Goal: Task Accomplishment & Management: Use online tool/utility

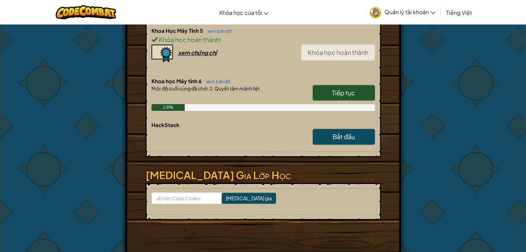
scroll to position [503, 0]
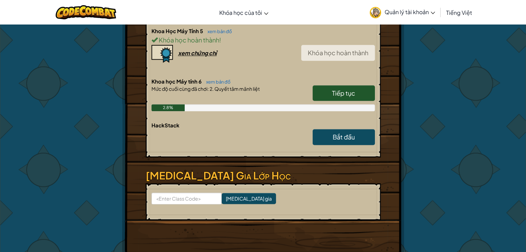
drag, startPoint x: 356, startPoint y: 86, endPoint x: 340, endPoint y: 87, distance: 16.3
click at [356, 86] on link "Tiếp tục" at bounding box center [343, 93] width 62 height 16
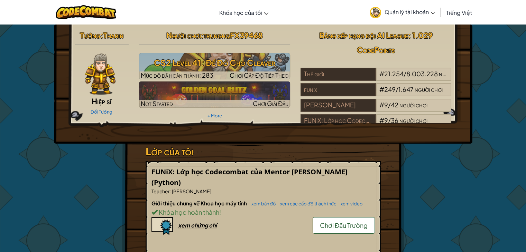
select select "vi"
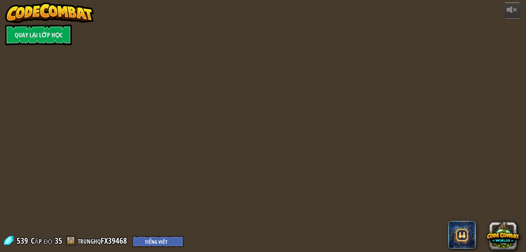
select select "vi"
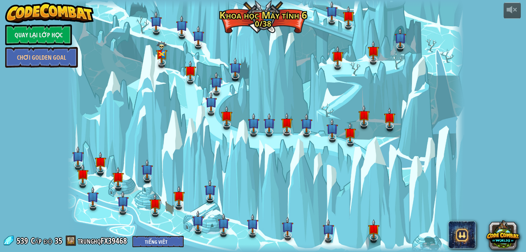
select select "vi"
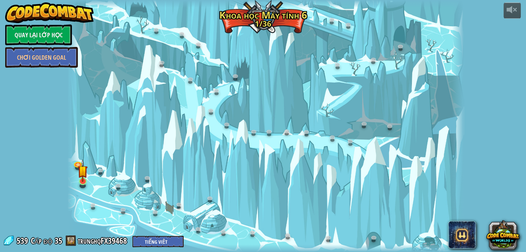
click at [78, 185] on div "32. Cột Kelvintaph (Bị khóa) Một câu chuyện dân gian cũ mô tả cách giữ ấm ở Kel…" at bounding box center [265, 126] width 396 height 252
click at [78, 179] on img at bounding box center [83, 170] width 10 height 23
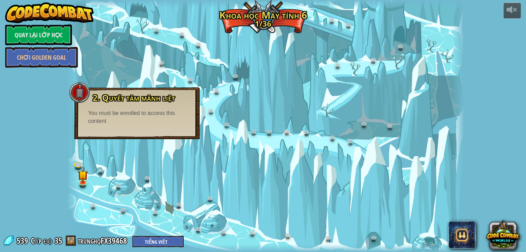
click at [88, 47] on div at bounding box center [265, 126] width 396 height 252
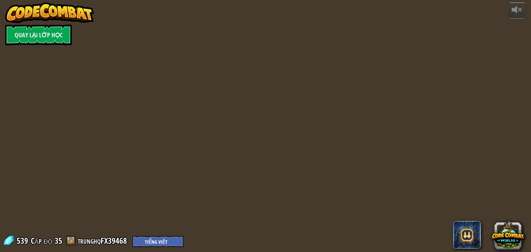
select select "vi"
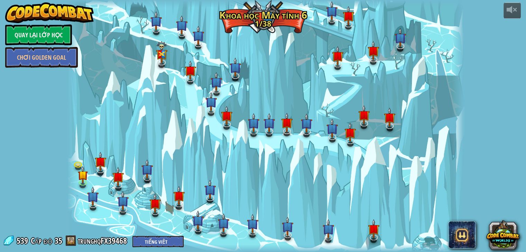
select select "vi"
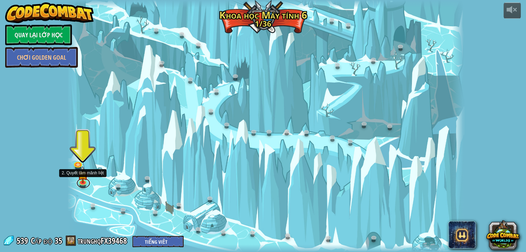
drag, startPoint x: 88, startPoint y: 184, endPoint x: 91, endPoint y: 180, distance: 4.4
click at [88, 184] on link at bounding box center [83, 183] width 14 height 10
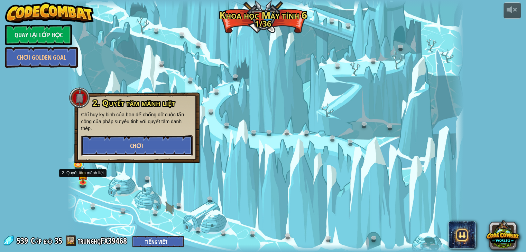
click at [144, 141] on button "Chơi" at bounding box center [136, 146] width 111 height 21
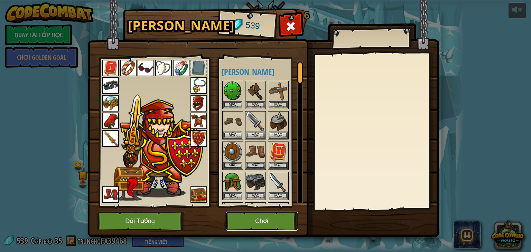
click at [278, 223] on button "Chơi" at bounding box center [262, 221] width 72 height 19
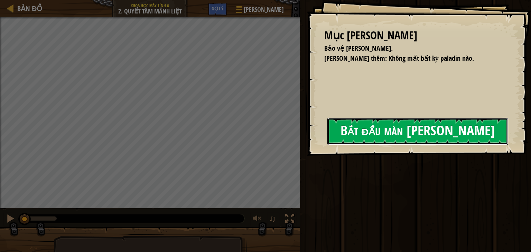
click at [327, 134] on button "Bắt đầu màn [PERSON_NAME]" at bounding box center [417, 131] width 181 height 27
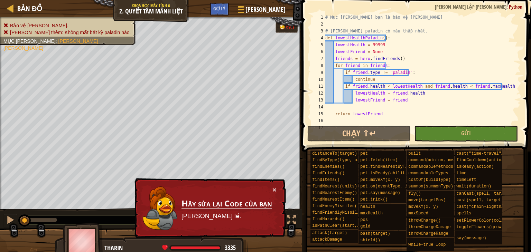
click at [270, 186] on td "Hãy sửa lại Code của bạn [PERSON_NAME] lề." at bounding box center [226, 208] width 91 height 45
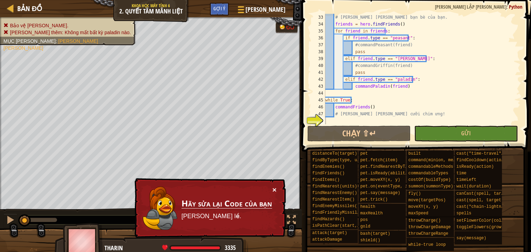
click at [273, 187] on button "×" at bounding box center [274, 189] width 4 height 7
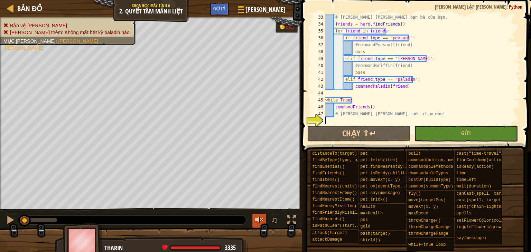
click at [260, 220] on div at bounding box center [259, 220] width 9 height 9
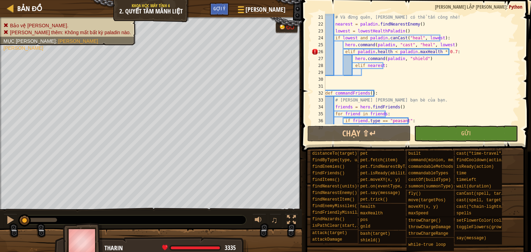
scroll to position [131, 0]
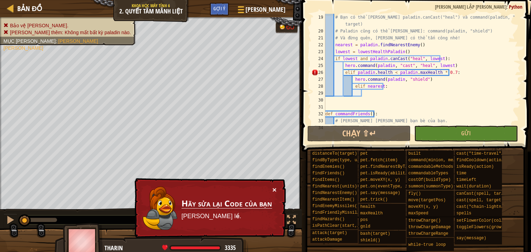
click at [273, 190] on button "×" at bounding box center [274, 189] width 4 height 7
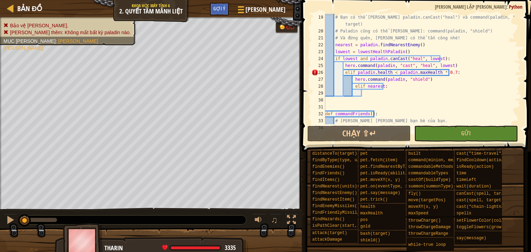
click at [344, 71] on div "# Bạn có thể [PERSON_NAME] paladin.canCast("heal") và command(paladin, "cast", …" at bounding box center [419, 79] width 191 height 131
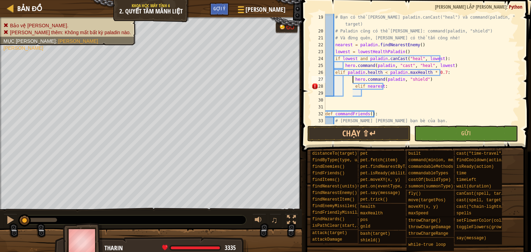
click at [353, 81] on div "# Bạn có thể [PERSON_NAME] paladin.canCast("heal") và command(paladin, "cast", …" at bounding box center [419, 79] width 191 height 131
click at [353, 85] on div "# Bạn có thể [PERSON_NAME] paladin.canCast("heal") và command(paladin, "cast", …" at bounding box center [419, 79] width 191 height 131
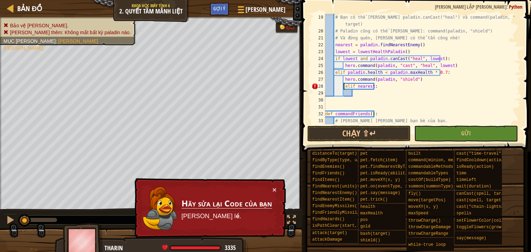
type textarea "elif nearest:"
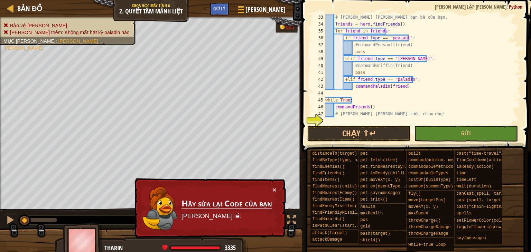
scroll to position [235, 0]
click at [357, 120] on div "# [PERSON_NAME] [PERSON_NAME] bạn bè của bạn. friends = hero . [PERSON_NAME] ( …" at bounding box center [419, 76] width 191 height 124
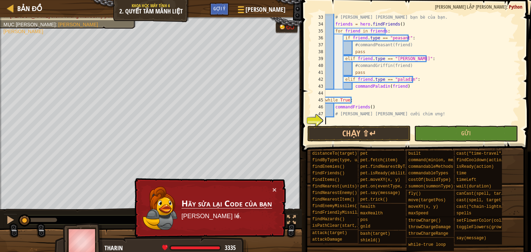
click at [348, 120] on div "# [PERSON_NAME] [PERSON_NAME] bạn bè của bạn. friends = hero . [PERSON_NAME] ( …" at bounding box center [419, 76] width 191 height 124
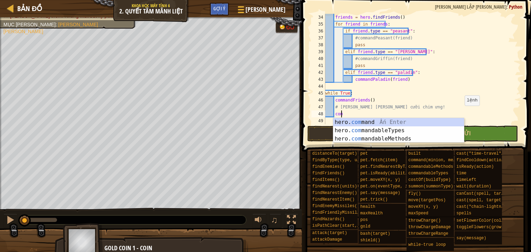
scroll to position [3, 0]
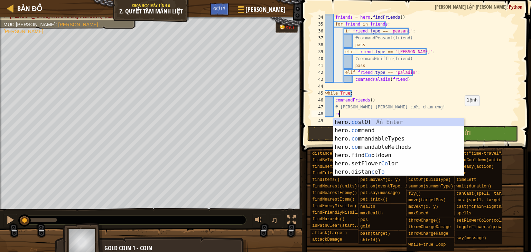
type textarea "c"
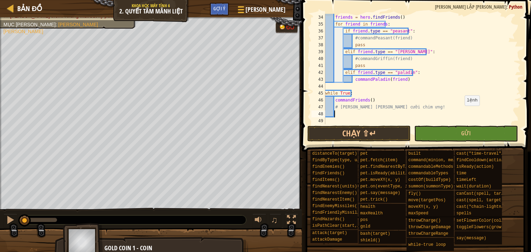
scroll to position [3, 0]
click at [229, 13] on div "Gợi ý" at bounding box center [219, 9] width 19 height 13
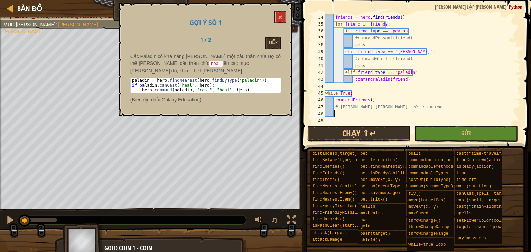
click at [237, 6] on div "Gợi ý số 1 1 / 2 Tiếp Các Paladin có khả năng [PERSON_NAME] một câu thần chú! H…" at bounding box center [205, 59] width 173 height 112
click at [274, 41] on button "Tiếp" at bounding box center [273, 43] width 16 height 13
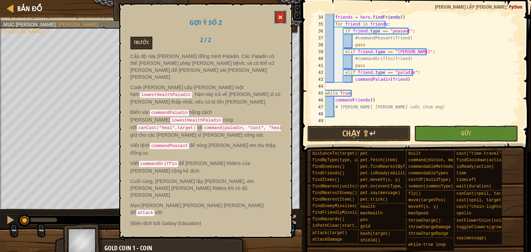
click at [275, 15] on button at bounding box center [280, 17] width 12 height 13
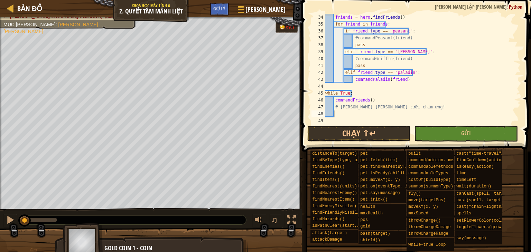
click at [366, 114] on div "friends = hero . [PERSON_NAME] ( ) for friend in friends : if friend . type == …" at bounding box center [419, 76] width 191 height 124
type textarea "commandGriffin"
click at [395, 135] on button "Chạy ⇧↵" at bounding box center [359, 134] width 104 height 16
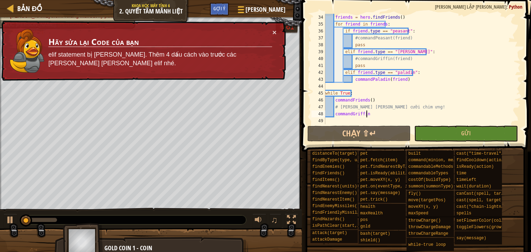
click at [400, 105] on div "friends = hero . [PERSON_NAME] ( ) for friend in friends : if friend . type == …" at bounding box center [419, 76] width 191 height 124
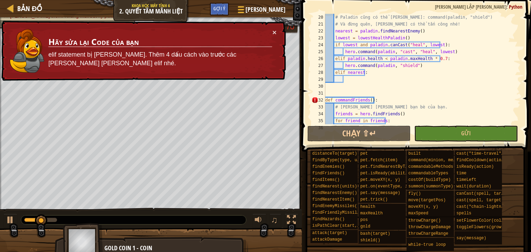
scroll to position [187, 0]
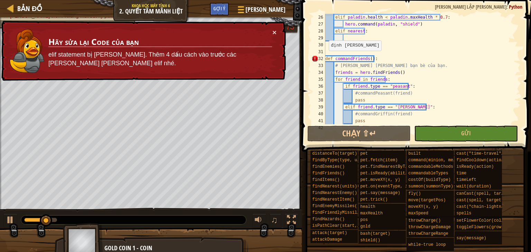
click at [325, 57] on div "[PERSON_NAME] . health < paladin . maxHealth * 0.7 : hero . command ( paladin ,…" at bounding box center [419, 76] width 191 height 124
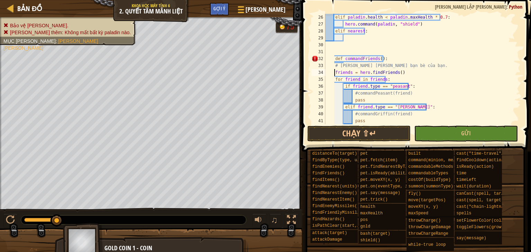
click at [335, 74] on div "[PERSON_NAME] . health < paladin . maxHealth * 0.7 : hero . command ( paladin ,…" at bounding box center [419, 76] width 191 height 124
click at [334, 77] on div "[PERSON_NAME] . health < paladin . maxHealth * 0.7 : hero . command ( paladin ,…" at bounding box center [419, 76] width 191 height 124
click at [342, 86] on div "[PERSON_NAME] . health < paladin . maxHealth * 0.7 : hero . command ( paladin ,…" at bounding box center [419, 76] width 191 height 124
click at [336, 87] on div "[PERSON_NAME] . health < paladin . maxHealth * 0.7 : hero . command ( paladin ,…" at bounding box center [419, 76] width 191 height 124
click at [343, 105] on div "[PERSON_NAME] . health < paladin . maxHealth * 0.7 : hero . command ( paladin ,…" at bounding box center [419, 76] width 191 height 124
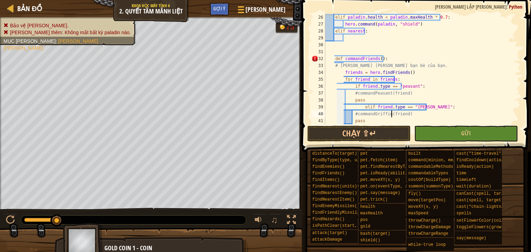
click at [392, 114] on div "[PERSON_NAME] . health < paladin . maxHealth * 0.7 : hero . command ( paladin ,…" at bounding box center [419, 76] width 191 height 124
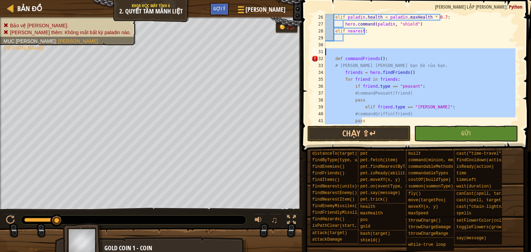
drag, startPoint x: 381, startPoint y: 119, endPoint x: 349, endPoint y: 85, distance: 47.0
click at [343, 81] on div "[PERSON_NAME] . health < paladin . maxHealth * 0.7 : hero . command ( paladin ,…" at bounding box center [419, 76] width 191 height 124
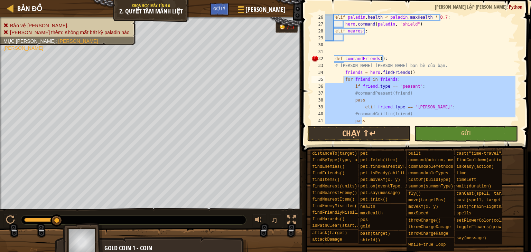
click at [457, 110] on div "[PERSON_NAME] . health < paladin . maxHealth * 0.7 : hero . command ( paladin ,…" at bounding box center [419, 69] width 191 height 111
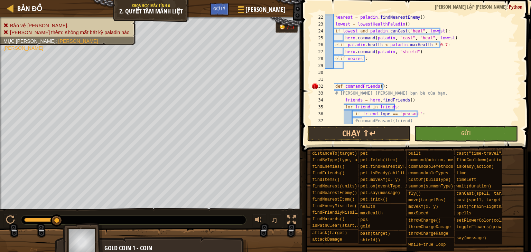
scroll to position [159, 0]
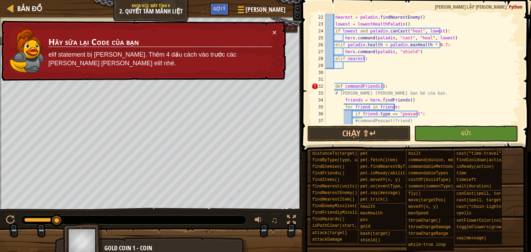
click at [335, 87] on div "nearest = paladin . findNearestEnemy ( ) lowest = lowestHealthPaladin ( ) if lo…" at bounding box center [419, 76] width 191 height 124
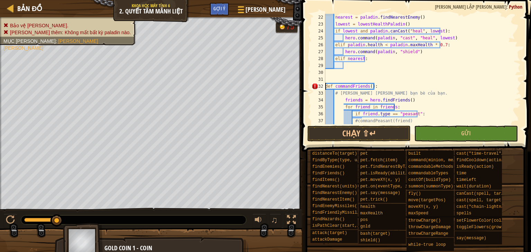
click at [344, 108] on div "nearest = paladin . findNearestEnemy ( ) lowest = lowestHealthPaladin ( ) if lo…" at bounding box center [419, 76] width 191 height 124
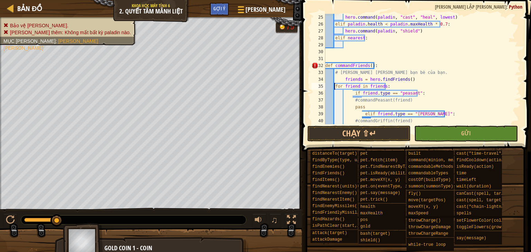
click at [354, 95] on div "hero . command ( paladin , "cast" , "heal" , lowest ) [PERSON_NAME] . health < …" at bounding box center [419, 76] width 191 height 124
click at [362, 111] on div "hero . command ( paladin , "cast" , "heal" , lowest ) [PERSON_NAME] . health < …" at bounding box center [419, 76] width 191 height 124
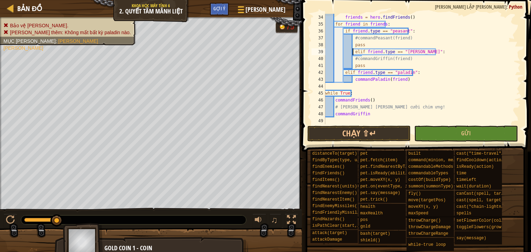
scroll to position [242, 0]
click at [344, 74] on div "friends = hero . [PERSON_NAME] ( ) for friend in friends : if friend . type == …" at bounding box center [419, 76] width 191 height 124
click at [397, 94] on div "friends = hero . [PERSON_NAME] ( ) for friend in friends : if friend . type == …" at bounding box center [419, 76] width 191 height 124
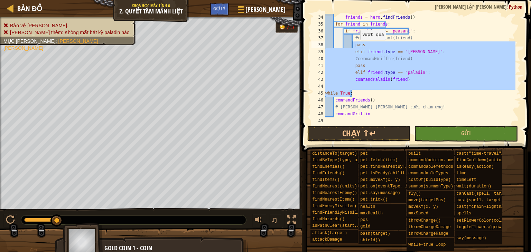
drag, startPoint x: 396, startPoint y: 93, endPoint x: 370, endPoint y: 96, distance: 26.2
click at [366, 91] on div "friends = hero . [PERSON_NAME] ( ) for friend in friends : if friend . type == …" at bounding box center [419, 76] width 191 height 124
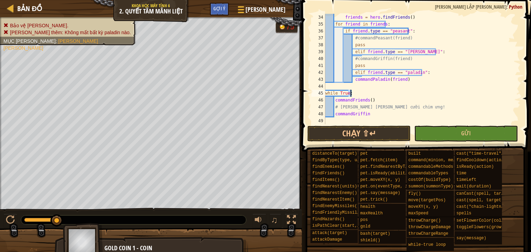
click at [370, 96] on div "friends = hero . [PERSON_NAME] ( ) for friend in friends : if friend . type == …" at bounding box center [419, 69] width 191 height 111
click at [353, 79] on div "friends = hero . [PERSON_NAME] ( ) for friend in friends : if friend . type == …" at bounding box center [419, 76] width 191 height 124
drag, startPoint x: 410, startPoint y: 59, endPoint x: 403, endPoint y: 59, distance: 6.6
click at [403, 59] on div "friends = hero . [PERSON_NAME] ( ) for friend in friends : if friend . type == …" at bounding box center [419, 76] width 191 height 124
click at [406, 59] on div "friends = hero . [PERSON_NAME] ( ) for friend in friends : if friend . type == …" at bounding box center [419, 69] width 191 height 111
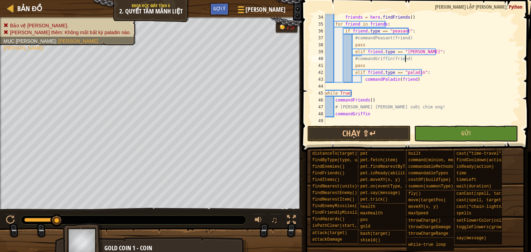
click at [355, 57] on div "friends = hero . [PERSON_NAME] ( ) for friend in friends : if friend . type == …" at bounding box center [419, 76] width 191 height 124
click at [368, 142] on span at bounding box center [417, 66] width 235 height 172
click at [359, 131] on button "Chạy ⇧↵" at bounding box center [359, 134] width 104 height 16
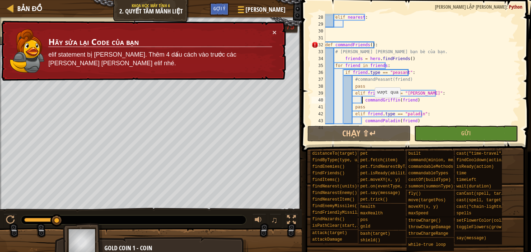
scroll to position [221, 0]
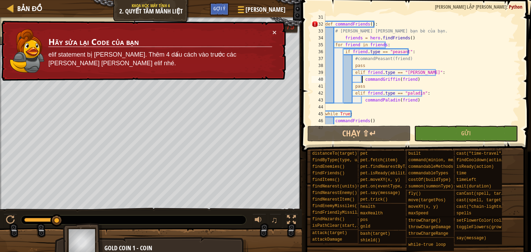
click at [352, 75] on div "def commandFriends ( ) : # [PERSON_NAME] [PERSON_NAME] bạn bè của bạn. friends …" at bounding box center [419, 76] width 191 height 124
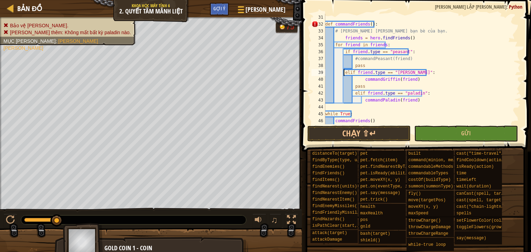
click at [351, 94] on div "def commandFriends ( ) : # [PERSON_NAME] [PERSON_NAME] bạn bè của bạn. friends …" at bounding box center [419, 76] width 191 height 124
type textarea "elif friend.type == "paladin":"
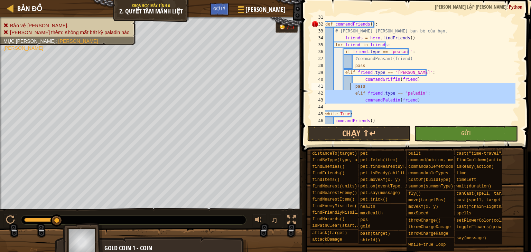
drag, startPoint x: 365, startPoint y: 104, endPoint x: 353, endPoint y: 106, distance: 12.6
click at [353, 106] on div "def commandFriends ( ) : # [PERSON_NAME] [PERSON_NAME] bạn bè của bạn. friends …" at bounding box center [419, 76] width 191 height 124
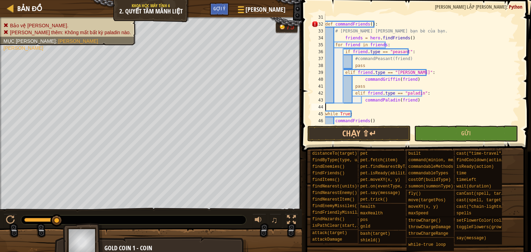
scroll to position [3, 0]
click at [353, 94] on div "def commandFriends ( ) : # [PERSON_NAME] [PERSON_NAME] bạn bè của bạn. friends …" at bounding box center [419, 76] width 191 height 124
click at [362, 81] on div "def commandFriends ( ) : # [PERSON_NAME] [PERSON_NAME] bạn bè của bạn. friends …" at bounding box center [419, 76] width 191 height 124
click at [362, 100] on div "def commandFriends ( ) : # [PERSON_NAME] [PERSON_NAME] bạn bè của bạn. friends …" at bounding box center [419, 76] width 191 height 124
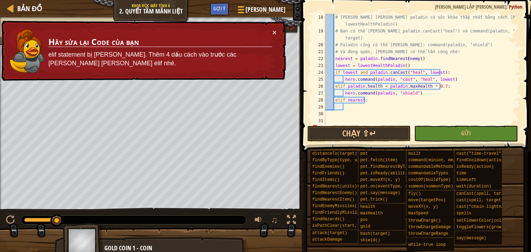
scroll to position [159, 0]
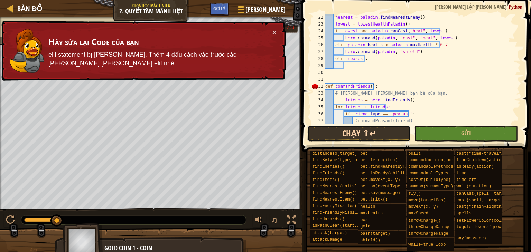
click at [351, 137] on button "Chạy ⇧↵" at bounding box center [359, 134] width 104 height 16
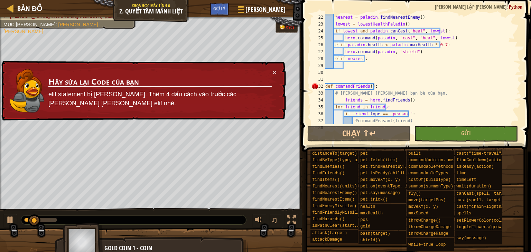
click at [272, 68] on td "Hãy sửa lại Code của bạn elif statement bị [PERSON_NAME]. Thêm 4 dấu cách vào t…" at bounding box center [160, 91] width 224 height 46
click at [273, 72] on button "×" at bounding box center [274, 72] width 4 height 7
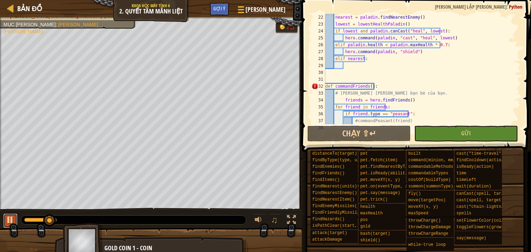
click at [4, 216] on button at bounding box center [10, 221] width 14 height 14
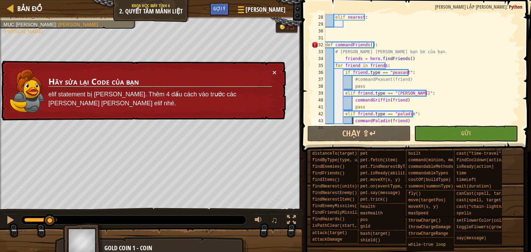
scroll to position [221, 0]
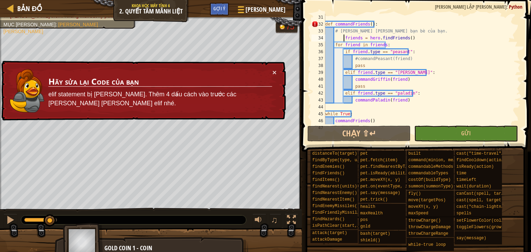
click at [344, 36] on div "def commandFriends ( ) : # [PERSON_NAME] [PERSON_NAME] bạn bè của bạn. friends …" at bounding box center [419, 76] width 191 height 124
type textarea "friends = hero.findFriends()"
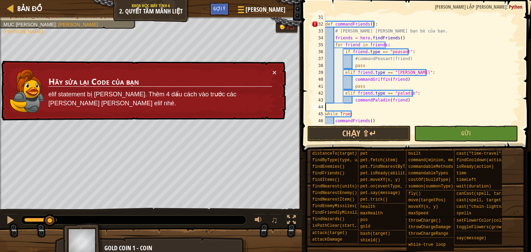
click at [332, 108] on div "def commandFriends ( ) : # [PERSON_NAME] [PERSON_NAME] bạn bè của bạn. friends …" at bounding box center [419, 76] width 191 height 124
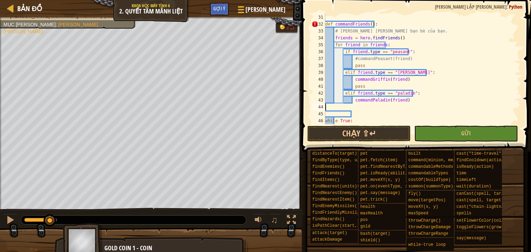
click at [346, 107] on div "def commandFriends ( ) : # [PERSON_NAME] [PERSON_NAME] bạn bè của bạn. friends …" at bounding box center [419, 76] width 191 height 124
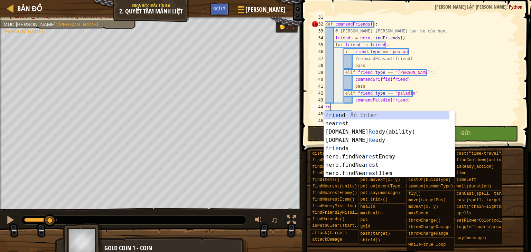
type textarea "r"
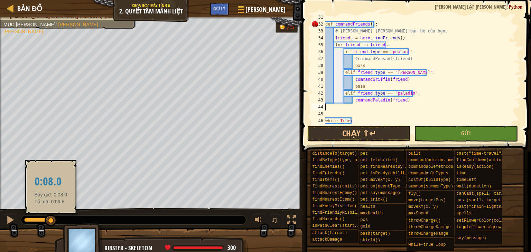
drag, startPoint x: 27, startPoint y: 220, endPoint x: 72, endPoint y: 215, distance: 45.3
click at [69, 217] on div at bounding box center [133, 220] width 225 height 9
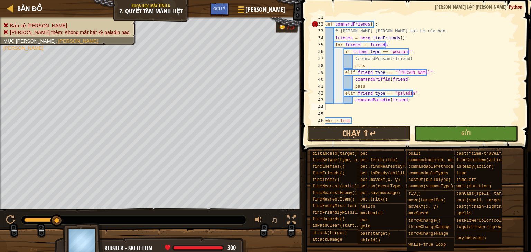
scroll to position [242, 0]
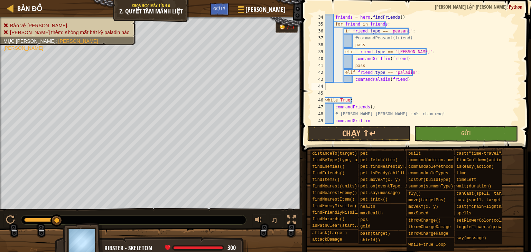
click at [338, 85] on div "friends = hero . [PERSON_NAME] ( ) for friend in friends : if friend . type == …" at bounding box center [419, 76] width 191 height 124
click at [366, 139] on button "Chạy ⇧↵" at bounding box center [359, 134] width 104 height 16
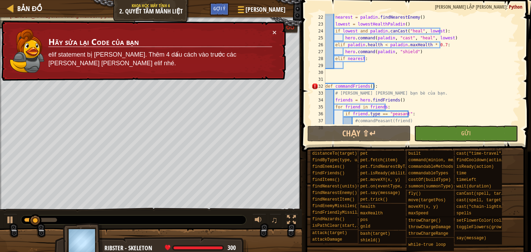
scroll to position [180, 0]
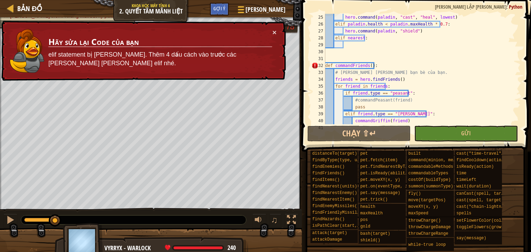
drag, startPoint x: 53, startPoint y: 219, endPoint x: 55, endPoint y: 214, distance: 6.0
click at [55, 214] on div "♫" at bounding box center [151, 218] width 302 height 21
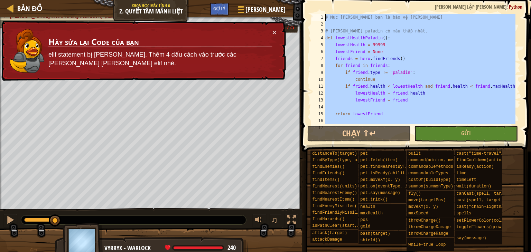
scroll to position [0, 0]
drag, startPoint x: 348, startPoint y: 104, endPoint x: 308, endPoint y: -20, distance: 130.5
click at [308, 0] on html "Bản đồ [PERSON_NAME] học Máy tính 6 2. [PERSON_NAME] [PERSON_NAME] [PERSON_NAME…" at bounding box center [265, 0] width 531 height 0
type textarea "# Mục [PERSON_NAME] bạn là bảo vệ [PERSON_NAME]"
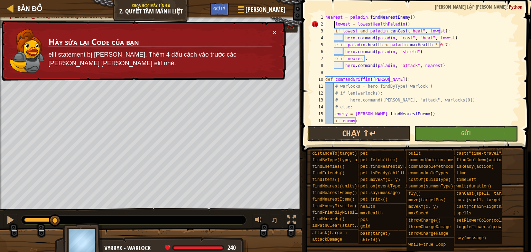
drag, startPoint x: 335, startPoint y: 24, endPoint x: 339, endPoint y: 31, distance: 8.5
click at [335, 26] on div "nearest = paladin . findNearestEnemy ( ) lowest = lowestHealthPaladin ( ) if lo…" at bounding box center [419, 76] width 191 height 124
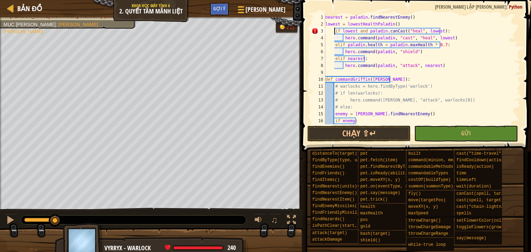
drag, startPoint x: 335, startPoint y: 31, endPoint x: 336, endPoint y: 36, distance: 5.0
click at [335, 31] on div "nearest = paladin . findNearestEnemy ( ) lowest = lowestHealthPaladin ( ) if lo…" at bounding box center [419, 76] width 191 height 124
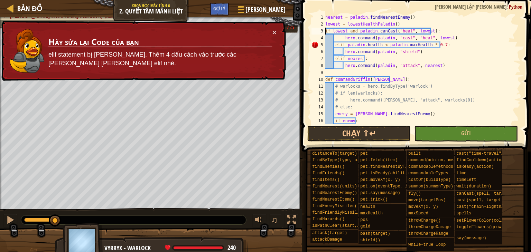
click at [336, 46] on div "nearest = paladin . findNearestEnemy ( ) lowest = lowestHealthPaladin ( ) if lo…" at bounding box center [419, 76] width 191 height 124
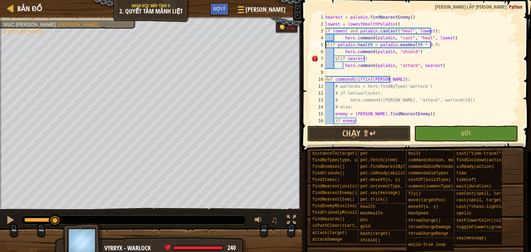
click at [334, 58] on div "nearest = paladin . findNearestEnemy ( ) lowest = lowestHealthPaladin ( ) if lo…" at bounding box center [419, 76] width 191 height 124
drag, startPoint x: 365, startPoint y: 59, endPoint x: 379, endPoint y: 60, distance: 14.2
click at [375, 59] on div "nearest = paladin . findNearestEnemy ( ) lowest = lowestHealthPaladin ( ) if lo…" at bounding box center [419, 76] width 191 height 124
click at [345, 63] on div "nearest = paladin . findNearestEnemy ( ) lowest = lowestHealthPaladin ( ) if lo…" at bounding box center [419, 76] width 191 height 124
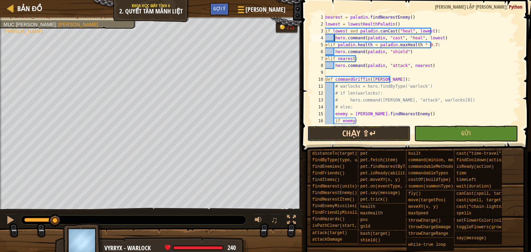
click at [373, 137] on button "Chạy ⇧↵" at bounding box center [359, 134] width 104 height 16
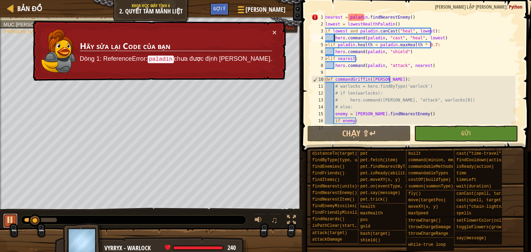
click at [3, 221] on button at bounding box center [10, 221] width 14 height 14
click at [272, 30] on button "×" at bounding box center [274, 32] width 4 height 7
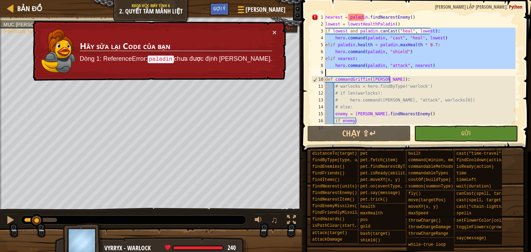
drag, startPoint x: 435, startPoint y: 31, endPoint x: 435, endPoint y: 69, distance: 38.4
click at [435, 69] on div "nearest = paladin . findNearestEnemy ( ) lowest = lowestHealthPaladin ( ) if lo…" at bounding box center [419, 76] width 191 height 124
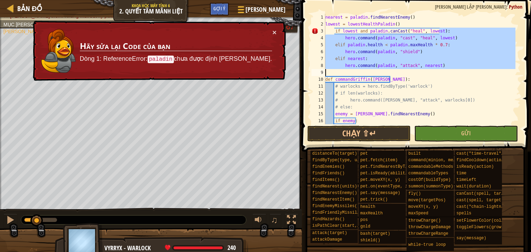
click at [441, 63] on div "nearest = paladin . findNearestEnemy ( ) lowest = lowestHealthPaladin ( ) if lo…" at bounding box center [419, 69] width 191 height 111
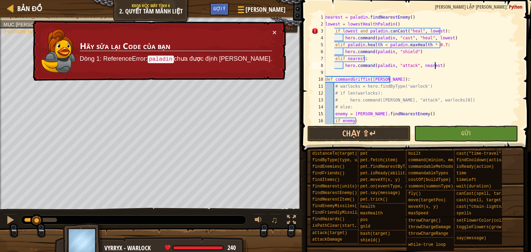
click at [441, 63] on div "nearest = paladin . findNearestEnemy ( ) lowest = lowestHealthPaladin ( ) if lo…" at bounding box center [419, 76] width 191 height 124
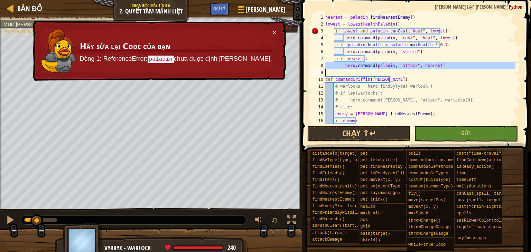
click at [441, 63] on div "nearest = paladin . findNearestEnemy ( ) lowest = lowestHealthPaladin ( ) if lo…" at bounding box center [419, 76] width 191 height 124
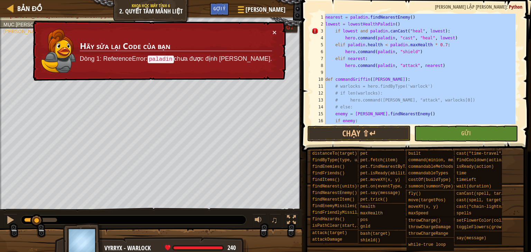
click at [441, 63] on div "nearest = paladin . findNearestEnemy ( ) lowest = lowestHealthPaladin ( ) if lo…" at bounding box center [419, 76] width 191 height 124
click at [441, 63] on div "nearest = paladin . findNearestEnemy ( ) lowest = lowestHealthPaladin ( ) if lo…" at bounding box center [419, 69] width 191 height 111
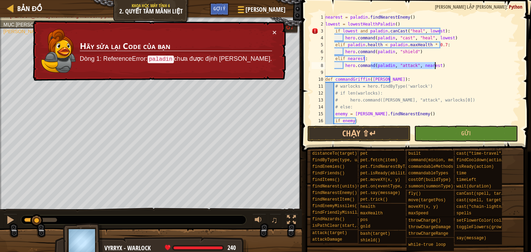
click at [441, 63] on div "nearest = paladin . findNearestEnemy ( ) lowest = lowestHealthPaladin ( ) if lo…" at bounding box center [419, 76] width 191 height 124
click at [440, 63] on div "nearest = paladin . findNearestEnemy ( ) lowest = lowestHealthPaladin ( ) if lo…" at bounding box center [419, 69] width 191 height 111
click at [325, 18] on div "nearest = paladin . findNearestEnemy ( ) lowest = lowestHealthPaladin ( ) if lo…" at bounding box center [419, 76] width 191 height 124
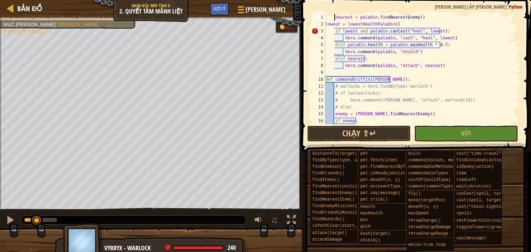
click at [326, 24] on div "nearest = paladin . findNearestEnemy ( ) lowest = lowestHealthPaladin ( ) if lo…" at bounding box center [419, 76] width 191 height 124
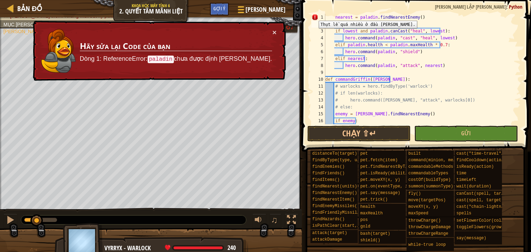
click at [314, 16] on div "1" at bounding box center [318, 17] width 14 height 7
click at [270, 29] on td "Hãy sửa lại Code của bạn Dòng 1: ReferenceError: paladin chưa được định [PERSON…" at bounding box center [176, 51] width 194 height 47
click at [272, 33] on td "Hãy sửa lại Code của bạn Dòng 1: ReferenceError: paladin chưa được định [PERSON…" at bounding box center [176, 50] width 194 height 47
click at [272, 33] on div "× Hãy sửa lại Code của bạn Dòng 1: ReferenceError: paladin chưa được định [PERS…" at bounding box center [158, 51] width 255 height 64
click at [272, 33] on button "×" at bounding box center [274, 33] width 4 height 7
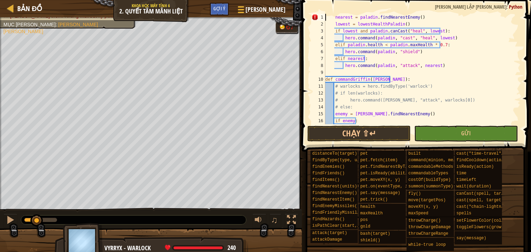
click at [279, 28] on div "67" at bounding box center [287, 28] width 18 height 8
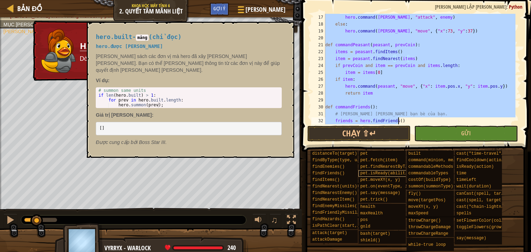
scroll to position [221, 0]
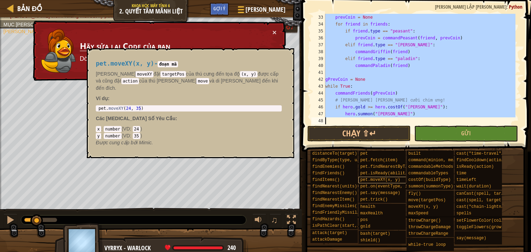
drag, startPoint x: 326, startPoint y: 18, endPoint x: 401, endPoint y: 177, distance: 176.3
click at [402, 178] on div "Gợi ý nearest = paladin.findNearestEnemy() 33 34 35 36 37 38 39 40 41 42 43 44 …" at bounding box center [415, 124] width 231 height 249
type textarea "hero.summon("[PERSON_NAME]")"
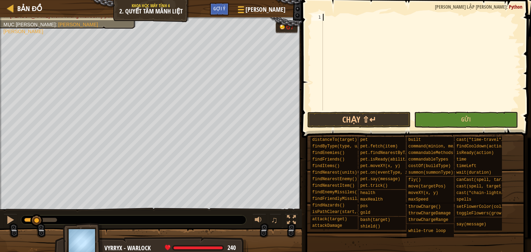
click at [393, 54] on div at bounding box center [420, 69] width 199 height 111
paste textarea "hero.summon("[PERSON_NAME]")"
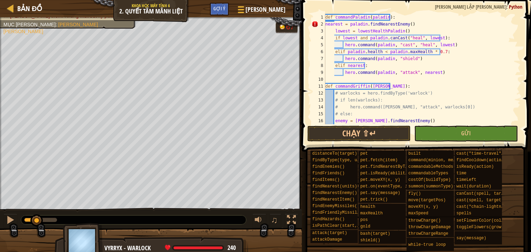
scroll to position [0, 0]
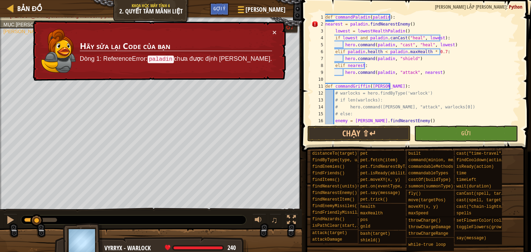
click at [326, 22] on div "def commandPaladin ( paladin ) : nearest = paladin . findNearestEnemy ( ) lowes…" at bounding box center [419, 76] width 191 height 124
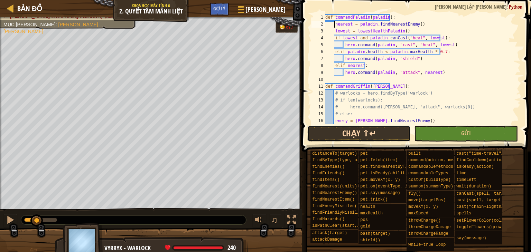
click at [376, 139] on button "Chạy ⇧↵" at bounding box center [359, 134] width 104 height 16
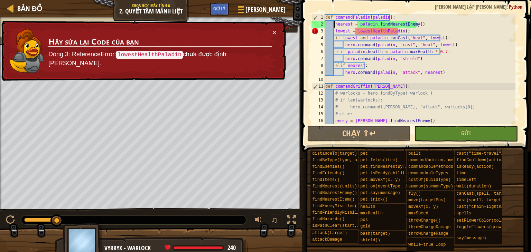
click at [334, 22] on div "def commandPaladin ( paladin ) : nearest = paladin . findNearestEnemy ( ) lowes…" at bounding box center [419, 76] width 191 height 124
click at [414, 22] on div "def commandPaladin ( paladin ) : nearest = paladin . findNearestEnemy ( ) lowes…" at bounding box center [419, 76] width 191 height 124
click at [422, 27] on div "def commandPaladin ( paladin ) : nearest = paladin . findNearestEnemy ( ) lowes…" at bounding box center [419, 76] width 191 height 124
click at [336, 23] on div "def commandPaladin ( paladin ) : nearest = paladin . findNearestEnemy ( ) lowes…" at bounding box center [419, 76] width 191 height 124
click at [440, 24] on div "def commandPaladin ( paladin ) : nearest = paladin . findNearestEnemy ( ) lowes…" at bounding box center [419, 76] width 191 height 124
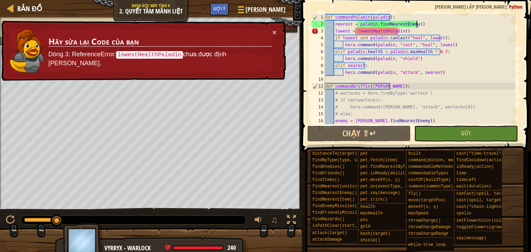
click at [435, 34] on div "def commandPaladin ( paladin ) : nearest = paladin . findNearestEnemy ( ) lowes…" at bounding box center [419, 76] width 191 height 124
drag, startPoint x: 52, startPoint y: 218, endPoint x: 0, endPoint y: 237, distance: 55.3
click at [0, 237] on div "Bảo vệ [PERSON_NAME]. [PERSON_NAME] thêm: Không mất bất kỳ paladin nào. Mục [PE…" at bounding box center [265, 136] width 531 height 239
click at [399, 16] on div "def commandPaladin ( paladin ) : nearest = paladin . findNearestEnemy ( ) lowes…" at bounding box center [419, 76] width 191 height 124
click at [390, 18] on div "def commandPaladin ( paladin ) : nearest = paladin . findNearestEnemy ( ) lowes…" at bounding box center [419, 76] width 191 height 124
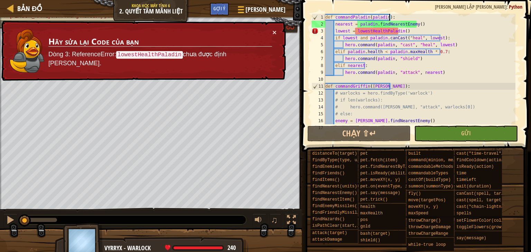
click at [401, 17] on div "def commandPaladin ( paladin ) : nearest = paladin . findNearestEnemy ( ) lowes…" at bounding box center [419, 76] width 191 height 124
click at [413, 28] on div "def commandPaladin ( paladin ) : nearest = paladin . findNearestEnemy ( ) lowes…" at bounding box center [419, 76] width 191 height 124
click at [423, 23] on div "def commandPaladin ( paladin ) : nearest = paladin . findNearestEnemy ( ) lowes…" at bounding box center [419, 76] width 191 height 124
click at [424, 22] on div "def commandPaladin ( paladin ) : nearest = paladin . findNearestEnemy ( ) lowes…" at bounding box center [419, 76] width 191 height 124
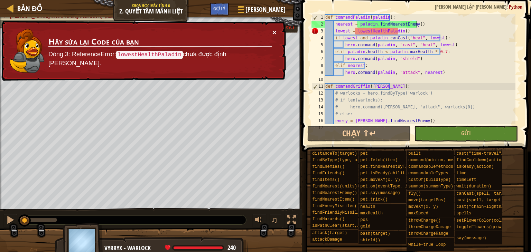
click at [273, 31] on button "×" at bounding box center [274, 34] width 4 height 7
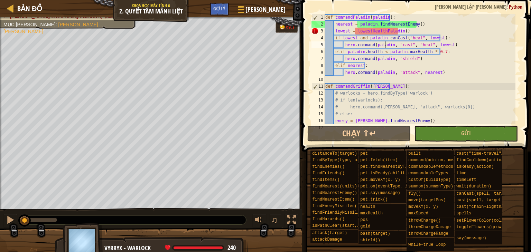
click at [385, 43] on div "def commandPaladin ( paladin ) : nearest = paladin . findNearestEnemy ( ) lowes…" at bounding box center [419, 76] width 191 height 124
click at [381, 17] on div "def commandPaladin ( paladin ) : nearest = paladin . findNearestEnemy ( ) lowes…" at bounding box center [419, 76] width 191 height 124
click at [411, 31] on div "def commandPaladin ( paladin ) : nearest = paladin . findNearestEnemy ( ) lowes…" at bounding box center [419, 76] width 191 height 124
click at [405, 31] on div "def commandPaladin ( paladin ) : nearest = paladin . findNearestEnemy ( ) lowes…" at bounding box center [419, 76] width 191 height 124
click at [389, 31] on div "def commandPaladin ( paladin ) : nearest = paladin . findNearestEnemy ( ) lowes…" at bounding box center [419, 76] width 191 height 124
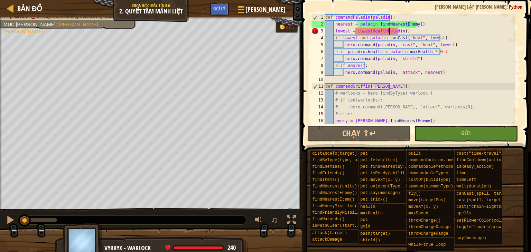
click at [336, 35] on div "def commandPaladin ( paladin ) : nearest = paladin . findNearestEnemy ( ) lowes…" at bounding box center [419, 76] width 191 height 124
click at [325, 32] on div "def commandPaladin ( paladin ) : nearest = paladin . findNearestEnemy ( ) lowes…" at bounding box center [419, 76] width 191 height 124
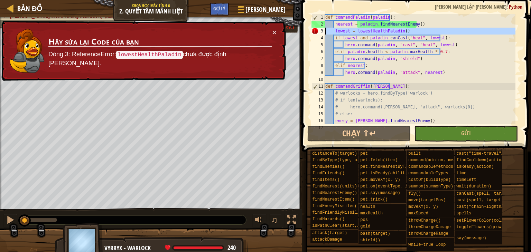
click at [316, 32] on div "3" at bounding box center [318, 31] width 14 height 7
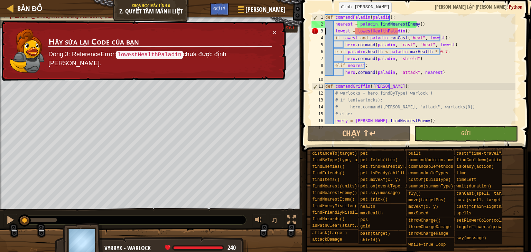
click at [339, 17] on div "def commandPaladin ( paladin ) : nearest = paladin . findNearestEnemy ( ) lowes…" at bounding box center [419, 76] width 191 height 124
type textarea "def commandPaladin(paladin):"
click at [384, 17] on div "def commandPaladin ( paladin ) : nearest = paladin . findNearestEnemy ( ) lowes…" at bounding box center [419, 76] width 191 height 124
click at [393, 16] on div "def commandPaladin ( paladin ) : nearest = paladin . findNearestEnemy ( ) lowes…" at bounding box center [419, 76] width 191 height 124
click at [384, 18] on div "def commandPaladin ( paladin ) : nearest = paladin . findNearestEnemy ( ) lowes…" at bounding box center [419, 76] width 191 height 124
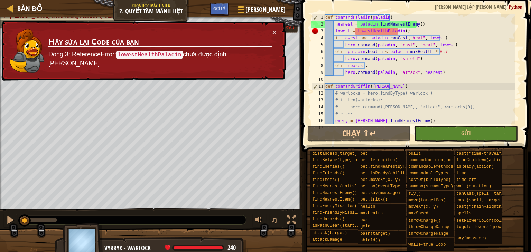
click at [396, 17] on div "def commandPaladin ( paladin ) : nearest = paladin . findNearestEnemy ( ) lowes…" at bounding box center [419, 76] width 191 height 124
click at [374, 16] on div "def commandPaladin ( paladin ) : nearest = paladin . findNearestEnemy ( ) lowes…" at bounding box center [419, 76] width 191 height 124
click at [358, 15] on div "def commandPaladin ( paladin ) : nearest = paladin . findNearestEnemy ( ) lowes…" at bounding box center [419, 76] width 191 height 124
click at [356, 17] on div "def commandPaladin ( paladin ) : nearest = paladin . findNearestEnemy ( ) lowes…" at bounding box center [419, 76] width 191 height 124
click at [385, 16] on div "def commandPaladin ( paladin ) : nearest = paladin . findNearestEnemy ( ) lowes…" at bounding box center [419, 76] width 191 height 124
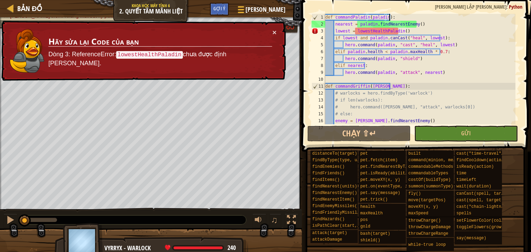
click at [397, 18] on div "def commandPaladin ( paladin ) : nearest = paladin . findNearestEnemy ( ) lowes…" at bounding box center [419, 76] width 191 height 124
click at [396, 18] on div "def commandPaladin ( paladin ) : nearest = paladin . findNearestEnemy ( ) lowes…" at bounding box center [419, 76] width 191 height 124
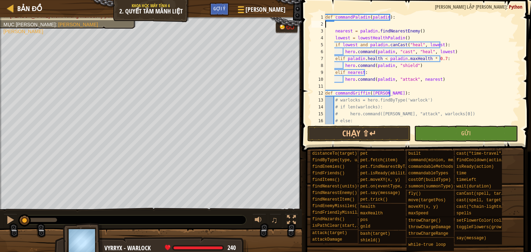
type textarea "def commandPaladin(paladin):"
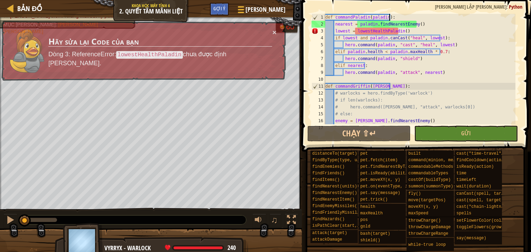
click at [396, 18] on div "def commandPaladin ( paladin ) : nearest = paladin . findNearestEnemy ( ) lowes…" at bounding box center [419, 76] width 191 height 124
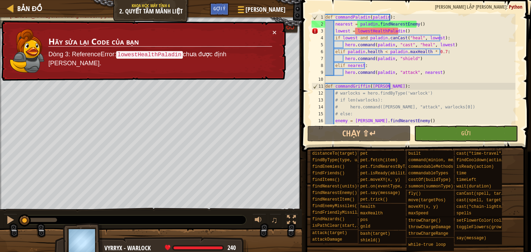
click at [305, 27] on span at bounding box center [417, 66] width 235 height 172
click at [326, 18] on div "def commandPaladin ( paladin ) : nearest = paladin . findNearestEnemy ( ) lowes…" at bounding box center [419, 76] width 191 height 124
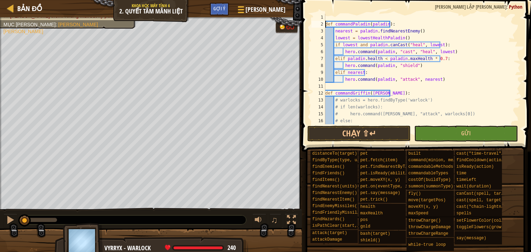
click at [365, 15] on div "def commandPaladin ( paladin ) : nearest = paladin . findNearestEnemy ( ) lowes…" at bounding box center [419, 76] width 191 height 124
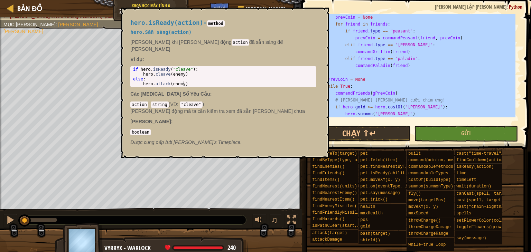
scroll to position [235, 0]
drag, startPoint x: 328, startPoint y: 24, endPoint x: 489, endPoint y: 167, distance: 215.9
click at [489, 167] on div "Gợi ý 35 36 37 38 39 40 41 42 43 44 45 46 47 48 49 50 prevCoin = None for frien…" at bounding box center [415, 124] width 231 height 249
type textarea "hero.summon("[PERSON_NAME]")"
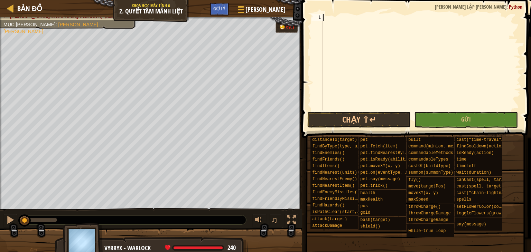
drag, startPoint x: 445, startPoint y: 96, endPoint x: 418, endPoint y: 21, distance: 79.6
click at [414, 14] on div at bounding box center [420, 69] width 199 height 111
drag, startPoint x: 455, startPoint y: 93, endPoint x: 461, endPoint y: 124, distance: 31.4
click at [458, 107] on div at bounding box center [420, 69] width 199 height 111
drag, startPoint x: 461, startPoint y: 124, endPoint x: 457, endPoint y: 129, distance: 6.6
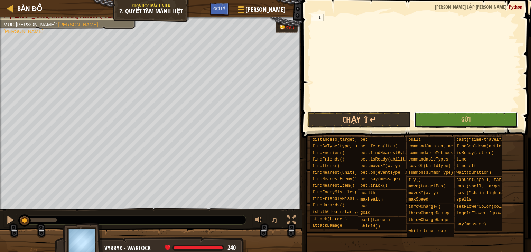
click at [459, 126] on button "Gửi" at bounding box center [466, 120] width 104 height 16
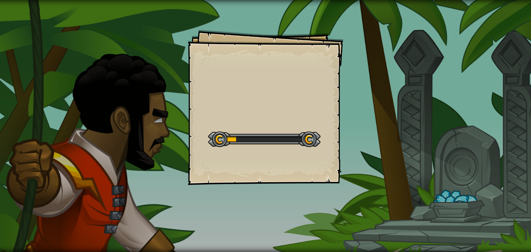
click at [421, 164] on div "Goals Start Level Không kết nối được với server Bạn cần mua gói dịch vụ để được…" at bounding box center [265, 126] width 531 height 252
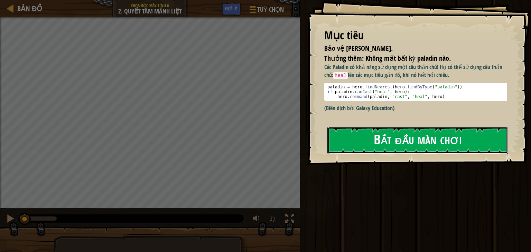
click at [372, 140] on button "Bắt đầu màn chơi" at bounding box center [417, 140] width 181 height 27
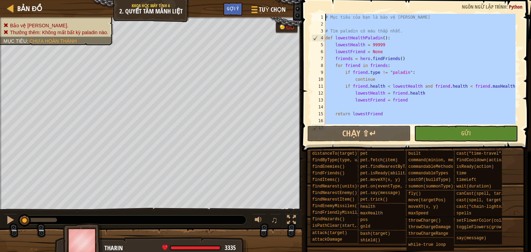
drag, startPoint x: 336, startPoint y: 115, endPoint x: 302, endPoint y: -20, distance: 140.0
click at [302, 0] on html "Bản đồ Khoa học Máy tính 6 2. Quyết tâm mãnh liệt Tuỳ chọn Xong Gợi ý 1 ההההההה…" at bounding box center [265, 0] width 531 height 0
type textarea "# Mục [PERSON_NAME] bạn là bảo vệ [PERSON_NAME]"
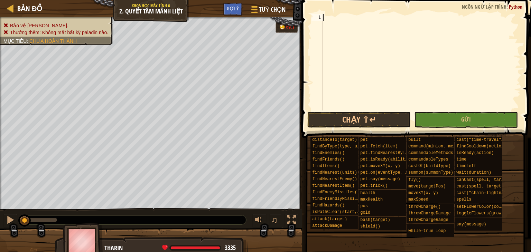
type textarea "hero.summon("[PERSON_NAME]")"
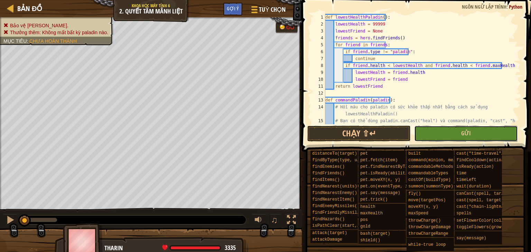
click at [434, 134] on button "Gửi" at bounding box center [466, 134] width 104 height 16
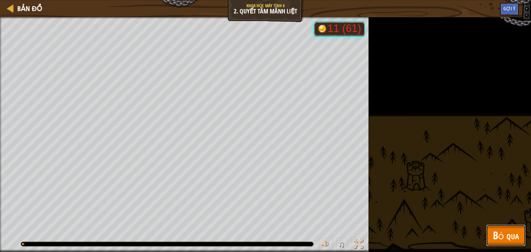
click at [503, 237] on span "Bỏ qua" at bounding box center [506, 235] width 26 height 14
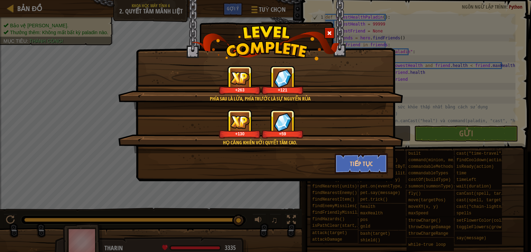
click at [327, 32] on span at bounding box center [329, 33] width 5 height 5
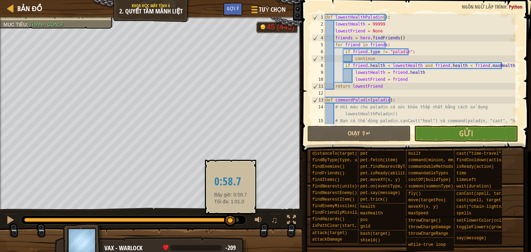
drag, startPoint x: 237, startPoint y: 218, endPoint x: 231, endPoint y: 218, distance: 6.6
click at [231, 218] on div at bounding box center [230, 221] width 12 height 12
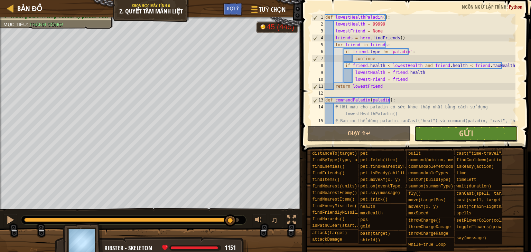
click at [452, 128] on button "Gửi" at bounding box center [466, 134] width 104 height 16
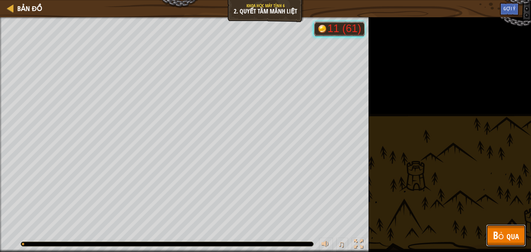
click at [519, 238] on button "Bỏ qua" at bounding box center [506, 236] width 40 height 22
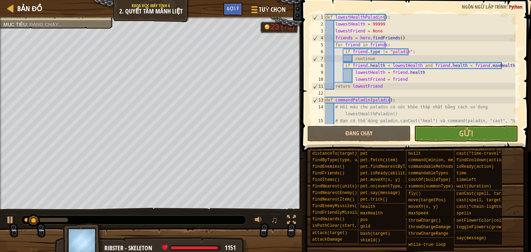
click at [112, 196] on div "Bảo vệ Reynaldo. Thưởng thêm: Không mất bất kỳ paladin nào. Mục tiêu : Đang chạ…" at bounding box center [265, 136] width 531 height 239
click at [4, 219] on button at bounding box center [10, 221] width 14 height 14
click at [315, 202] on div "Bản đồ Khoa học Máy tính 6 2. Quyết tâm mãnh liệt Tuỳ chọn Xong Gợi ý 1 ההההההה…" at bounding box center [265, 126] width 531 height 252
click at [279, 196] on div "Bảo vệ Reynaldo. Thưởng thêm: Không mất bất kỳ paladin nào. Mục tiêu : Đang chạ…" at bounding box center [265, 136] width 531 height 239
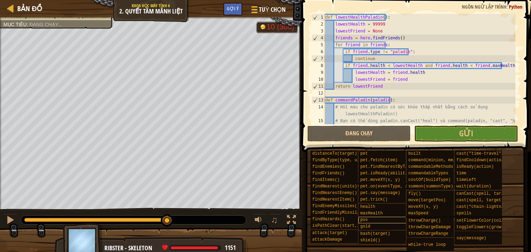
drag, startPoint x: 147, startPoint y: 216, endPoint x: 369, endPoint y: 220, distance: 222.7
click at [320, 219] on div "Bản đồ Khoa học Máy tính 6 2. Quyết tâm mãnh liệt Tuỳ chọn Xong Gợi ý 1 ההההההה…" at bounding box center [265, 126] width 531 height 252
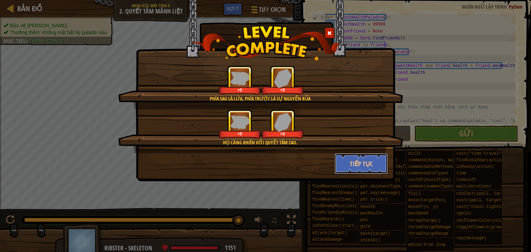
click at [367, 168] on button "Tiếp tục" at bounding box center [362, 163] width 54 height 21
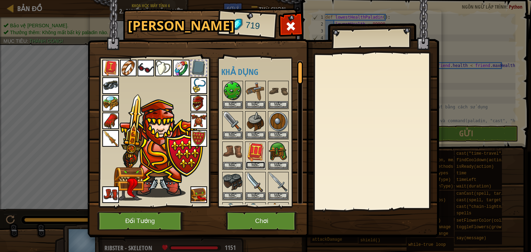
click at [252, 164] on button "Mặc" at bounding box center [255, 165] width 19 height 7
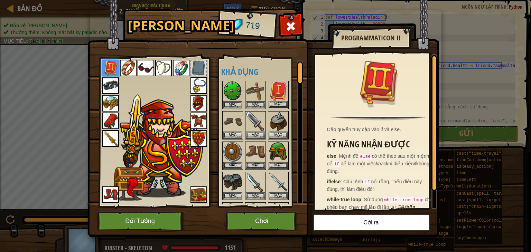
click at [277, 85] on img at bounding box center [278, 91] width 19 height 19
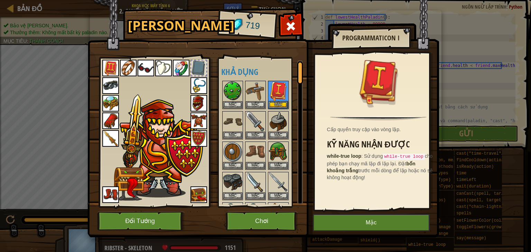
click at [105, 65] on img at bounding box center [110, 68] width 17 height 17
click at [106, 66] on img at bounding box center [110, 68] width 17 height 17
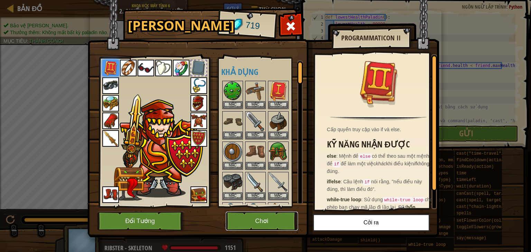
click at [242, 222] on button "Chơi" at bounding box center [262, 221] width 72 height 19
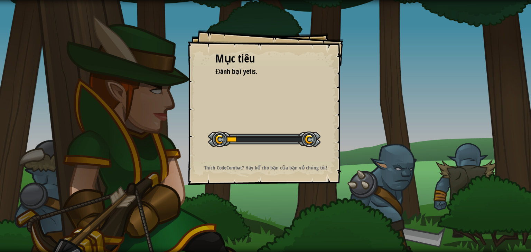
click at [310, 97] on div "Mục tiêu Đánh bại yetis. Bắt đầu màn chơi Không kết nối được với server Bạn cần…" at bounding box center [266, 108] width 156 height 156
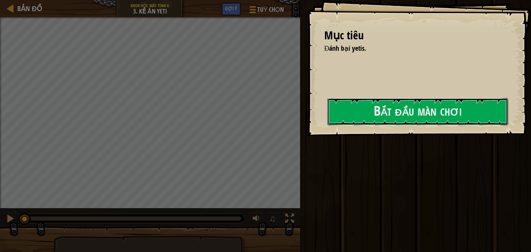
click at [432, 130] on div "Mục tiêu Đánh bại yetis. Bắt đầu màn chơi Không kết nối được với server Bạn cần…" at bounding box center [419, 68] width 224 height 136
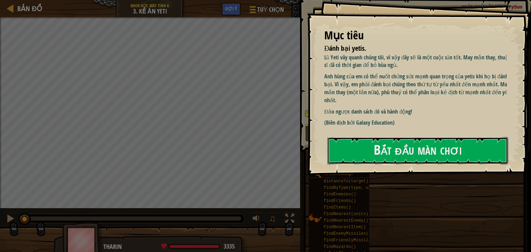
click at [431, 137] on button "Bắt đầu màn [PERSON_NAME]" at bounding box center [417, 150] width 181 height 27
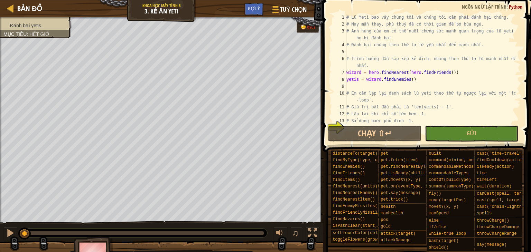
scroll to position [41, 0]
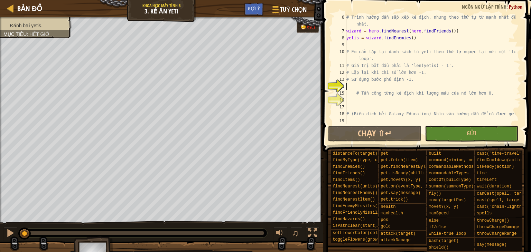
click at [0, 205] on div "Đánh bại yetis. Mục tiêu : Hết giờ" at bounding box center [161, 120] width 323 height 206
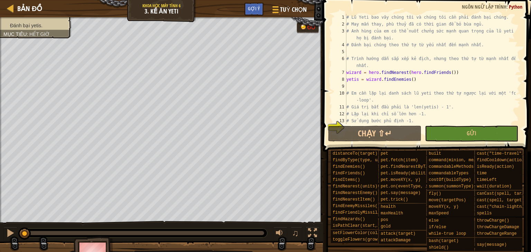
scroll to position [0, 0]
type textarea "# Tấn công từng kẻ địch khi lượng máu của nó lớn hơn 0."
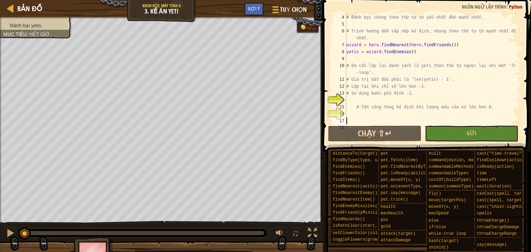
type textarea "# (Biên dịch bởi Galaxy Education) Nhìn vào hướng dẫn để có được gợi ý."
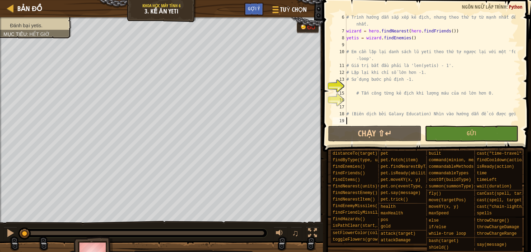
scroll to position [41, 0]
type textarea "# (Biên dịch bởi Galaxy Education) Nhìn vào hướng dẫn để có được gợi ý."
type textarea "# Tấn công từng kẻ địch khi lượng máu của nó lớn hơn 0."
type textarea "# Em cần lặp lại danh sách lũ yeti theo thứ tự ngược lại với một 'for-loop'."
type textarea "# Trình hướng dẫn sắp xếp kẻ địch, nhưng theo thứ tự từ mạnh nhất đến yếu nhất."
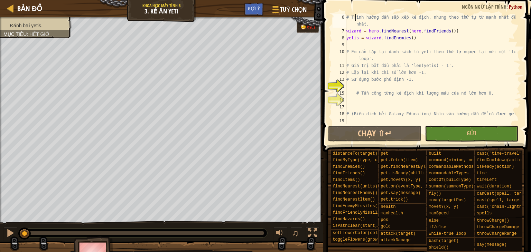
scroll to position [35, 0]
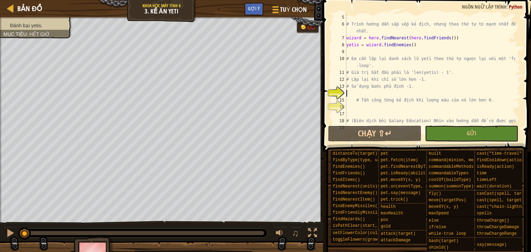
click at [380, 92] on div "# Trình hướng dẫn sắp xếp kẻ địch, nhưng theo thứ tự từ mạnh nhất đến yếu nhất.…" at bounding box center [430, 76] width 170 height 124
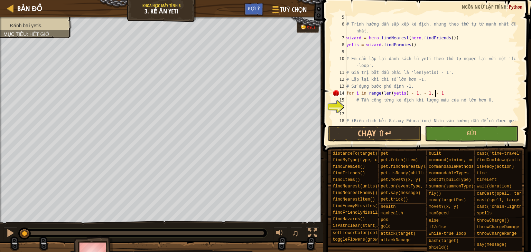
scroll to position [3, 7]
type textarea "for i in range(len(yetis) - 1, - 1, - 1):"
click at [376, 107] on div "# Trình hướng dẫn sắp xếp kẻ địch, nhưng theo thứ tự từ mạnh nhất đến yếu nhất.…" at bounding box center [430, 76] width 170 height 124
type textarea "ư"
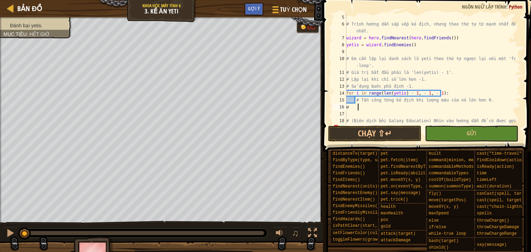
type textarea "w"
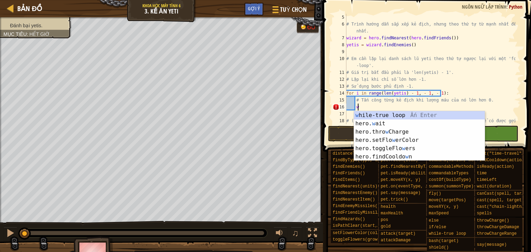
scroll to position [3, 0]
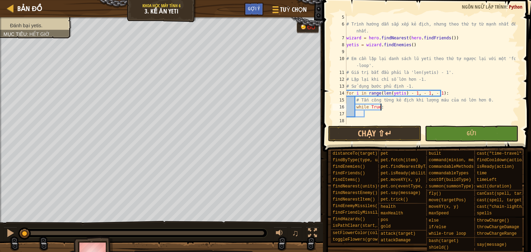
click at [386, 108] on div "# Trình hướng dẫn sắp xếp kẻ địch, nhưng theo thứ tự từ mạnh nhất đến yếu nhất.…" at bounding box center [430, 76] width 170 height 124
type textarea "while yetis[i].health > 0:"
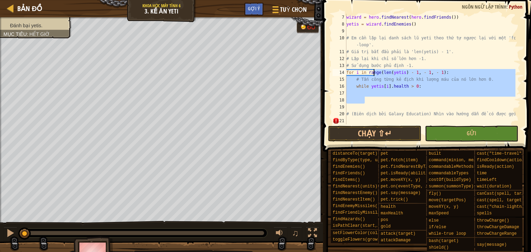
drag, startPoint x: 400, startPoint y: 100, endPoint x: 394, endPoint y: 93, distance: 8.9
click at [394, 92] on div "wizard = hero . findNearest ( hero . findFriends ( )) yetis = wizard . findEnem…" at bounding box center [430, 76] width 170 height 124
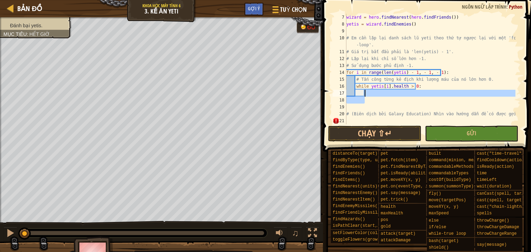
click at [386, 95] on div "wizard = hero . findNearest ( hero . findFriends ( )) yetis = wizard . findEnem…" at bounding box center [430, 69] width 170 height 111
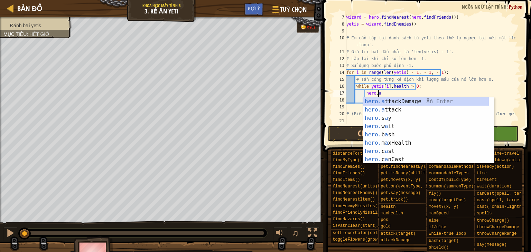
scroll to position [3, 2]
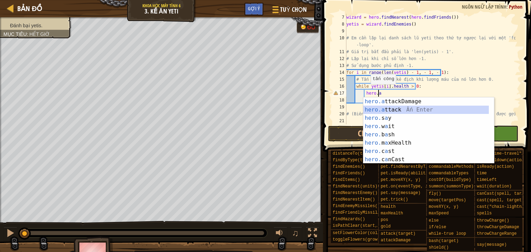
click at [371, 110] on div "hero.a ttackDamage Ấn Enter hero.a ttack Ấn Enter hero. s a y Ấn Enter hero. w …" at bounding box center [425, 138] width 125 height 83
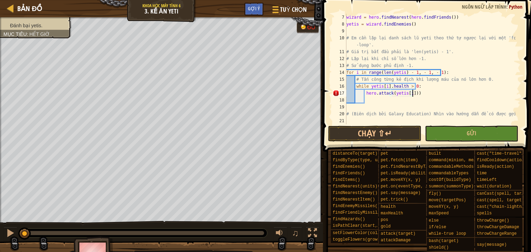
scroll to position [3, 5]
click at [337, 94] on div "17" at bounding box center [340, 93] width 14 height 7
click at [429, 96] on div "wizard = hero . findNearest ( hero . findFriends ( )) yetis = wizard . findEnem…" at bounding box center [430, 76] width 170 height 124
type textarea "hero.attack(yetis[i])"
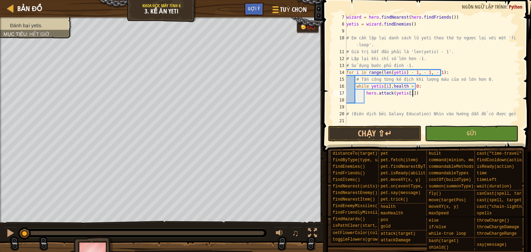
click at [388, 105] on div "wizard = hero . findNearest ( hero . findFriends ( )) yetis = wizard . findEnem…" at bounding box center [430, 76] width 170 height 124
click at [367, 116] on div "wizard = hero . findNearest ( hero . findFriends ( )) yetis = wizard . findEnem…" at bounding box center [430, 76] width 170 height 124
type textarea "# (Biên dịch bởi Galaxy Education) Nhìn vào hướng dẫn để có được gợi ý."
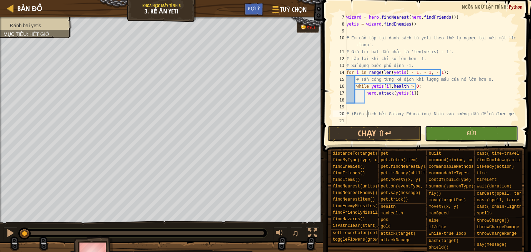
click at [456, 130] on button "Gửi" at bounding box center [471, 134] width 93 height 16
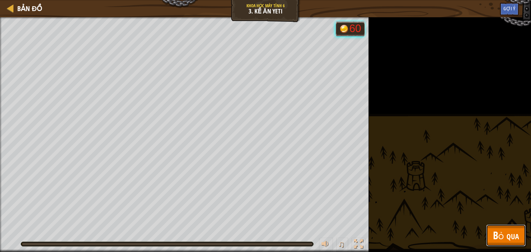
click at [509, 237] on span "Bỏ qua" at bounding box center [506, 235] width 26 height 14
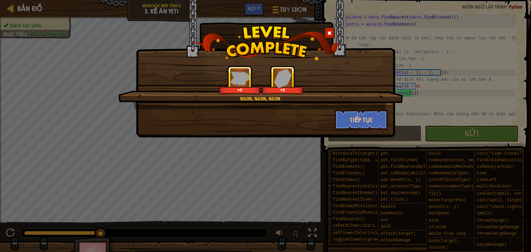
click at [42, 110] on div "Ngon, ngon, ngon +0 +0 Tiếp tục" at bounding box center [265, 126] width 531 height 252
drag, startPoint x: 334, startPoint y: 107, endPoint x: 338, endPoint y: 108, distance: 4.9
click at [334, 107] on div "Ngon, ngon, ngon +263 +121" at bounding box center [260, 88] width 285 height 44
click at [350, 114] on button "Tiếp tục" at bounding box center [362, 120] width 54 height 21
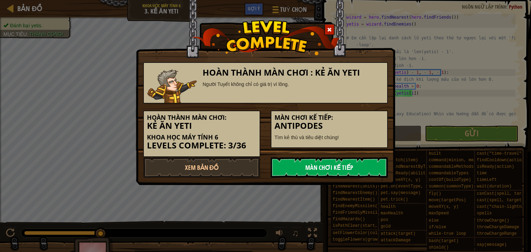
click at [299, 168] on link "Màn chơi kế tiếp" at bounding box center [329, 167] width 117 height 21
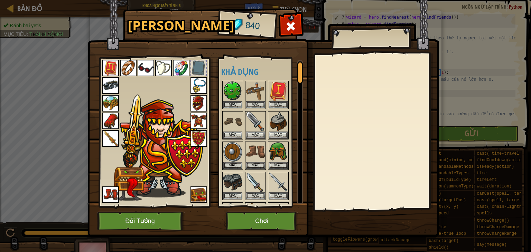
click at [289, 15] on img at bounding box center [263, 112] width 352 height 251
click at [290, 18] on div "Hành Trang 840 Khả dụng Mặc Mặc Mặc Mặc Mặc Mặc Mặc Mặc Mặc Mặc Mặc Mặc Mặc Mặc…" at bounding box center [266, 124] width 352 height 228
click at [290, 18] on div at bounding box center [291, 28] width 22 height 22
